Goal: Task Accomplishment & Management: Manage account settings

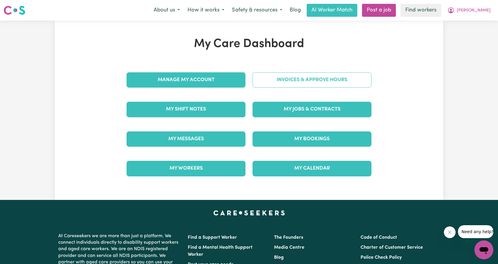
click at [306, 84] on link "Invoices & Approve Hours" at bounding box center [312, 79] width 119 height 15
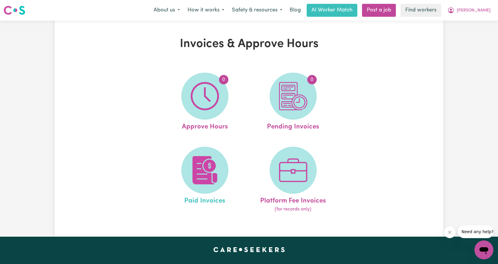
click at [224, 155] on link "Paid Invoices" at bounding box center [204, 180] width 85 height 67
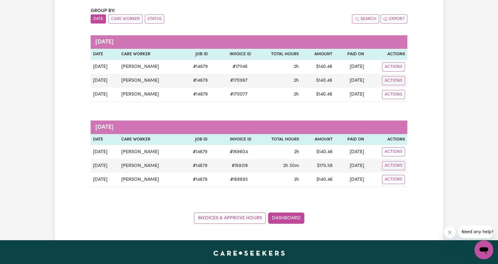
scroll to position [59, 0]
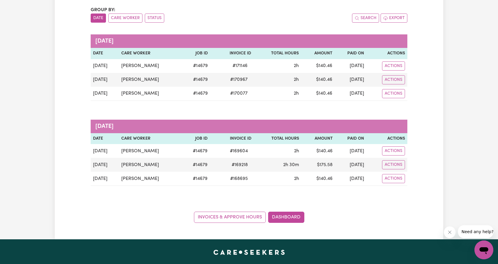
click at [446, 133] on div "Paid Invoices Group by: Date Care Worker Status Search Export [DATE] Date Care …" at bounding box center [249, 101] width 498 height 278
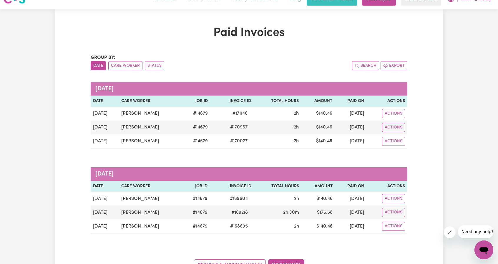
scroll to position [0, 0]
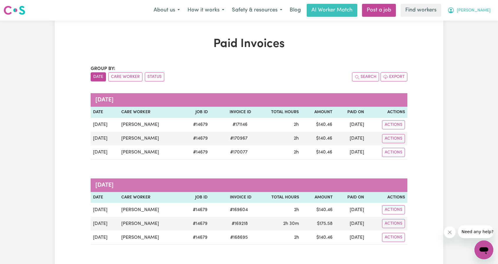
click at [474, 10] on span "[PERSON_NAME]" at bounding box center [474, 10] width 34 height 6
click at [470, 23] on link "My Dashboard" at bounding box center [471, 22] width 47 height 11
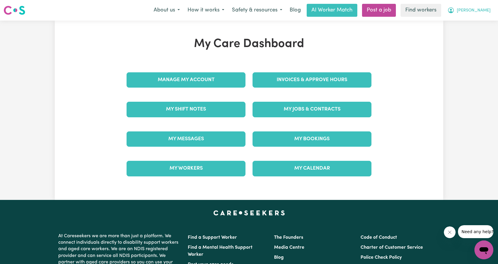
click at [473, 11] on button "[PERSON_NAME]" at bounding box center [469, 10] width 51 height 12
click at [476, 33] on link "Logout" at bounding box center [471, 33] width 47 height 11
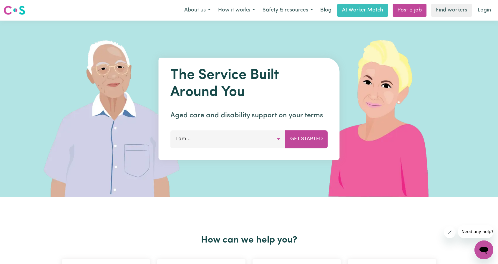
click at [484, 5] on link "Login" at bounding box center [484, 10] width 20 height 13
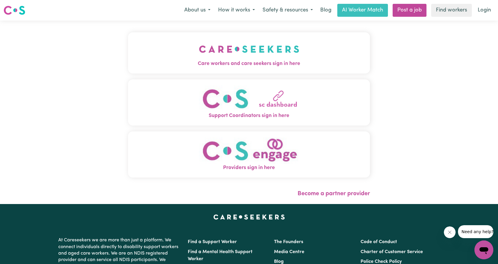
click at [283, 64] on span "Care workers and care seekers sign in here" at bounding box center [249, 64] width 242 height 8
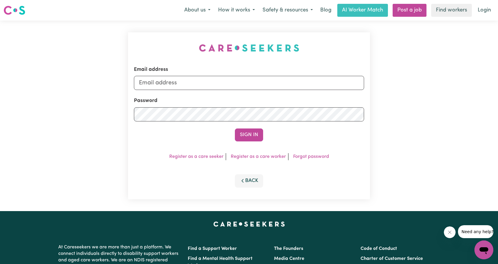
click at [298, 92] on form "Email address Password Sign In" at bounding box center [249, 104] width 230 height 76
click at [296, 84] on input "Email address" at bounding box center [249, 83] width 230 height 14
drag, startPoint x: 169, startPoint y: 85, endPoint x: 269, endPoint y: 87, distance: 99.5
click at [265, 87] on input "[EMAIL_ADDRESS][PERSON_NAME][DOMAIN_NAME]" at bounding box center [249, 83] width 230 height 14
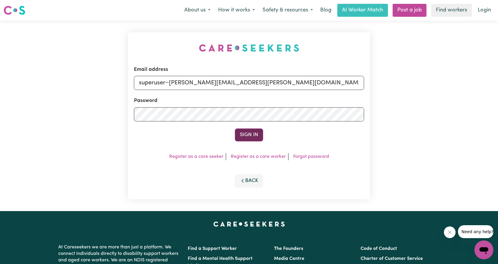
type input "superuser~[PERSON_NAME][EMAIL_ADDRESS][PERSON_NAME][DOMAIN_NAME]"
click at [255, 135] on button "Sign In" at bounding box center [249, 135] width 28 height 13
